Goal: Information Seeking & Learning: Learn about a topic

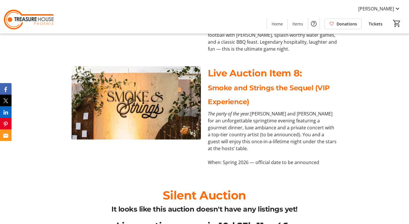
scroll to position [1222, 0]
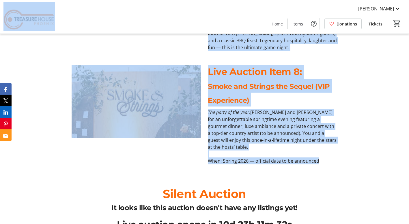
drag, startPoint x: 331, startPoint y: 133, endPoint x: 107, endPoint y: 31, distance: 245.6
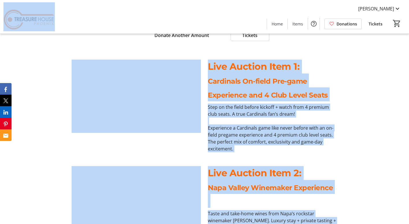
scroll to position [360, 0]
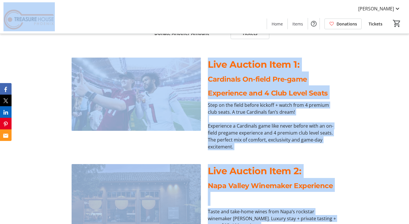
click at [365, 98] on div "Live Auction Item 1: Cardinals On-field Pre-game Experience and 4 Club Level Se…" at bounding box center [204, 104] width 409 height 106
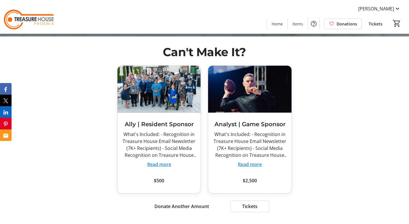
scroll to position [187, 0]
click at [165, 165] on button "Read more" at bounding box center [159, 164] width 24 height 7
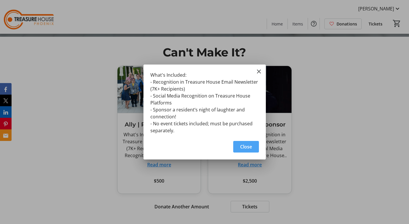
click at [250, 146] on span "Close" at bounding box center [246, 146] width 12 height 7
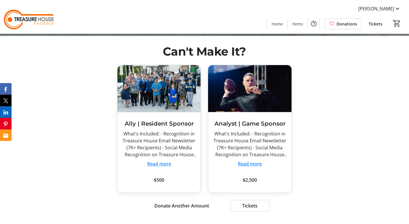
scroll to position [188, 0]
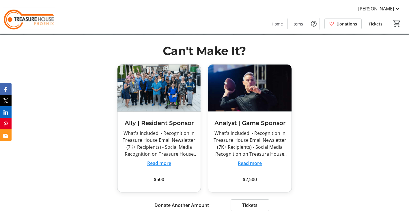
click at [164, 164] on button "Read more" at bounding box center [159, 162] width 24 height 7
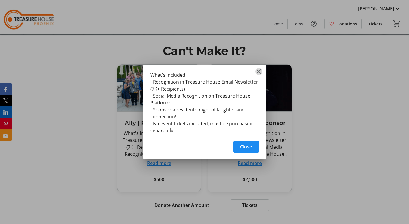
click at [259, 70] on mat-icon "Close" at bounding box center [259, 71] width 7 height 7
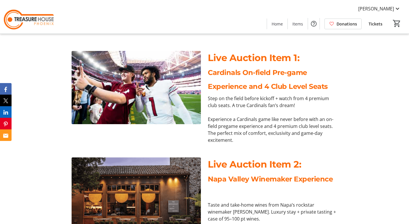
scroll to position [366, 0]
click at [335, 120] on p "Experience a Cardinals game like never before with an on-field pregame experien…" at bounding box center [272, 130] width 129 height 28
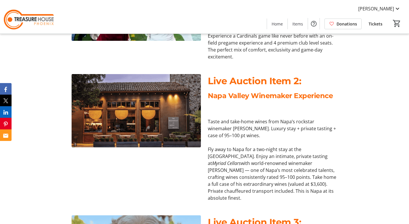
scroll to position [451, 0]
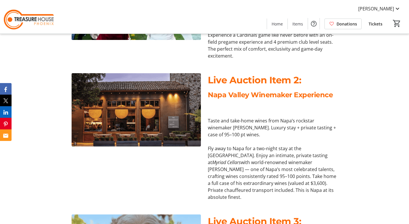
click at [375, 126] on div "Live Auction Item 2: Napa Valley Winemaker Experience Taste and take-home wines…" at bounding box center [204, 136] width 409 height 141
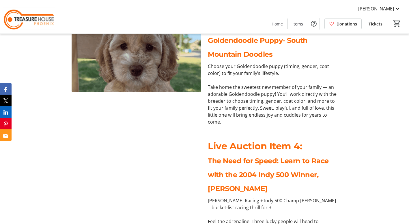
scroll to position [647, 0]
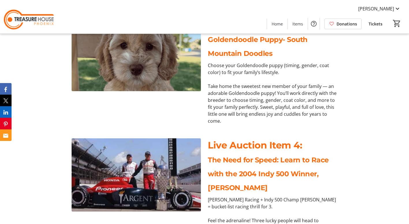
click at [366, 143] on div "Live Auction Item 4: The Need for Speed: Learn to Race with the 2004 Indy 500 W…" at bounding box center [204, 198] width 409 height 134
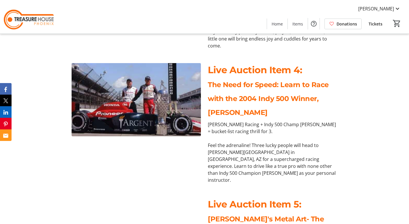
scroll to position [722, 0]
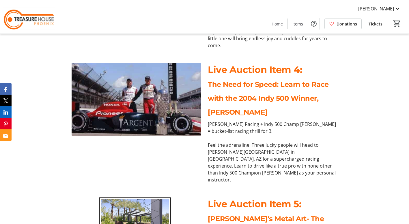
click at [387, 113] on div "Live Auction Item 4: The Need for Speed: Learn to Race with the 2004 Indy 500 W…" at bounding box center [204, 123] width 409 height 134
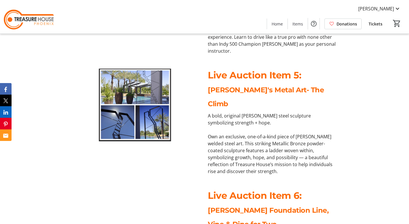
scroll to position [851, 0]
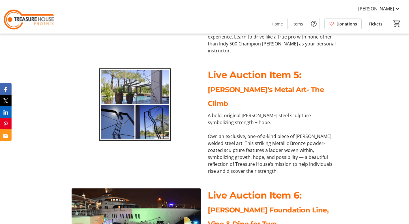
click at [356, 117] on div "Live Auction Item 5: [PERSON_NAME]'s Metal Art- The Climb A bold, original [PER…" at bounding box center [204, 121] width 409 height 120
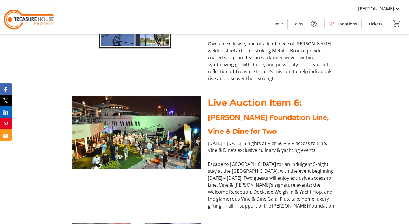
scroll to position [944, 0]
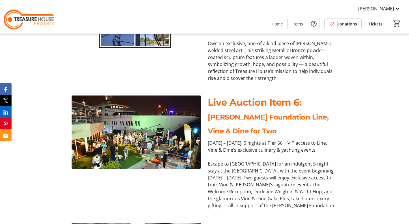
click at [338, 139] on div "[DATE] – [DATE]! 5 nights at Pier 66 + VIP access to Line, Vine & Dine’s exclus…" at bounding box center [272, 173] width 136 height 69
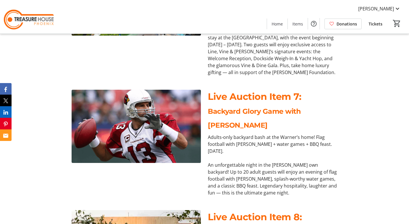
scroll to position [1077, 0]
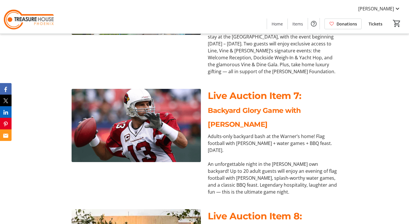
click at [345, 127] on div "Live Auction Item 7: Backyard Glory Game with [PERSON_NAME] Adults-only backyar…" at bounding box center [204, 142] width 409 height 120
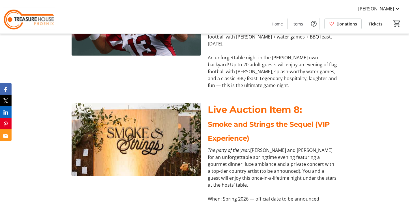
scroll to position [1196, 0]
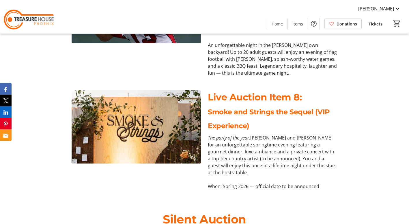
click at [334, 104] on p "Smoke and Strings the Sequel (VIP Experience)" at bounding box center [272, 118] width 129 height 28
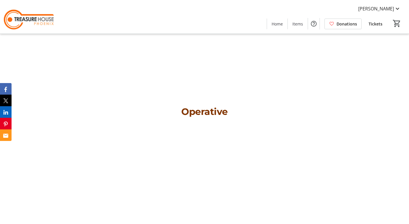
scroll to position [1869, 0]
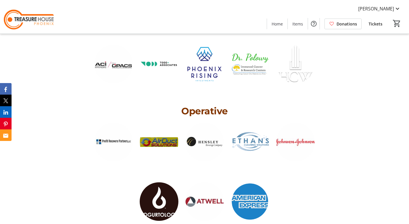
click at [334, 122] on div at bounding box center [204, 181] width 273 height 119
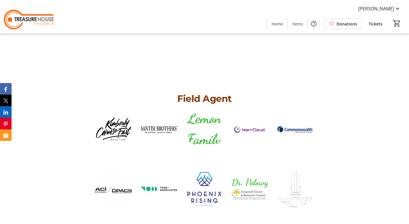
scroll to position [1741, 0]
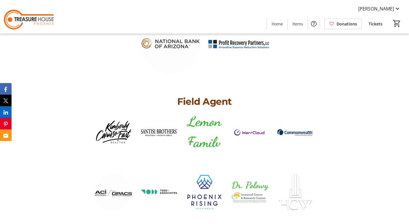
click at [378, 135] on div "Sponsors Director - The Mission Leader Commander Special Ops Field Agent Operat…" at bounding box center [204, 136] width 409 height 836
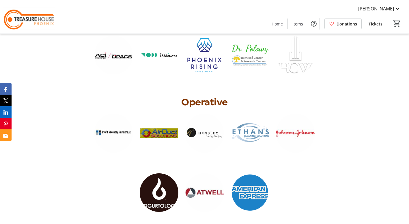
scroll to position [1878, 0]
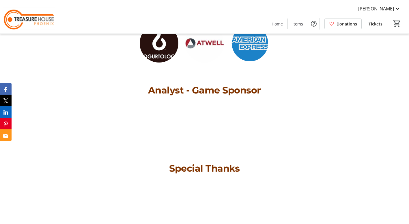
scroll to position [2027, 0]
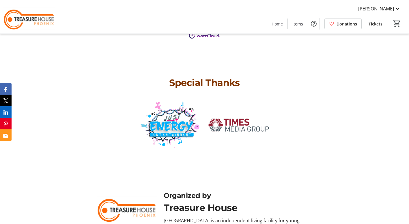
scroll to position [2113, 0]
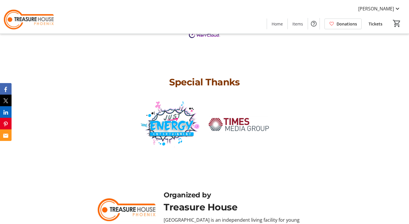
click at [321, 189] on div "Organized by Treasure House Treasure House is an independent living facility fo…" at bounding box center [205, 209] width 266 height 40
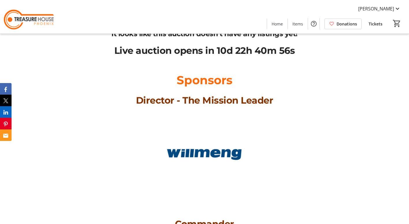
scroll to position [1395, 0]
